Goal: Navigation & Orientation: Find specific page/section

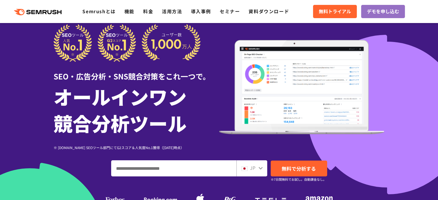
click at [145, 7] on div ".cls {fill: #FF642D;} .cls {fill: #FF642D;} Semrushとは 機能 料金 活用方法 導入事例 セミナー 資料ダウ…" at bounding box center [219, 11] width 438 height 17
click at [148, 14] on link "料金" at bounding box center [148, 11] width 10 height 7
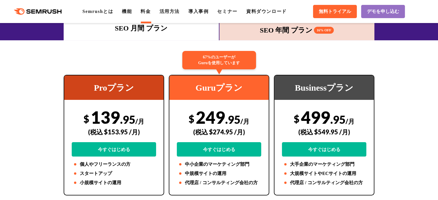
scroll to position [115, 0]
